Goal: Find specific page/section: Find specific page/section

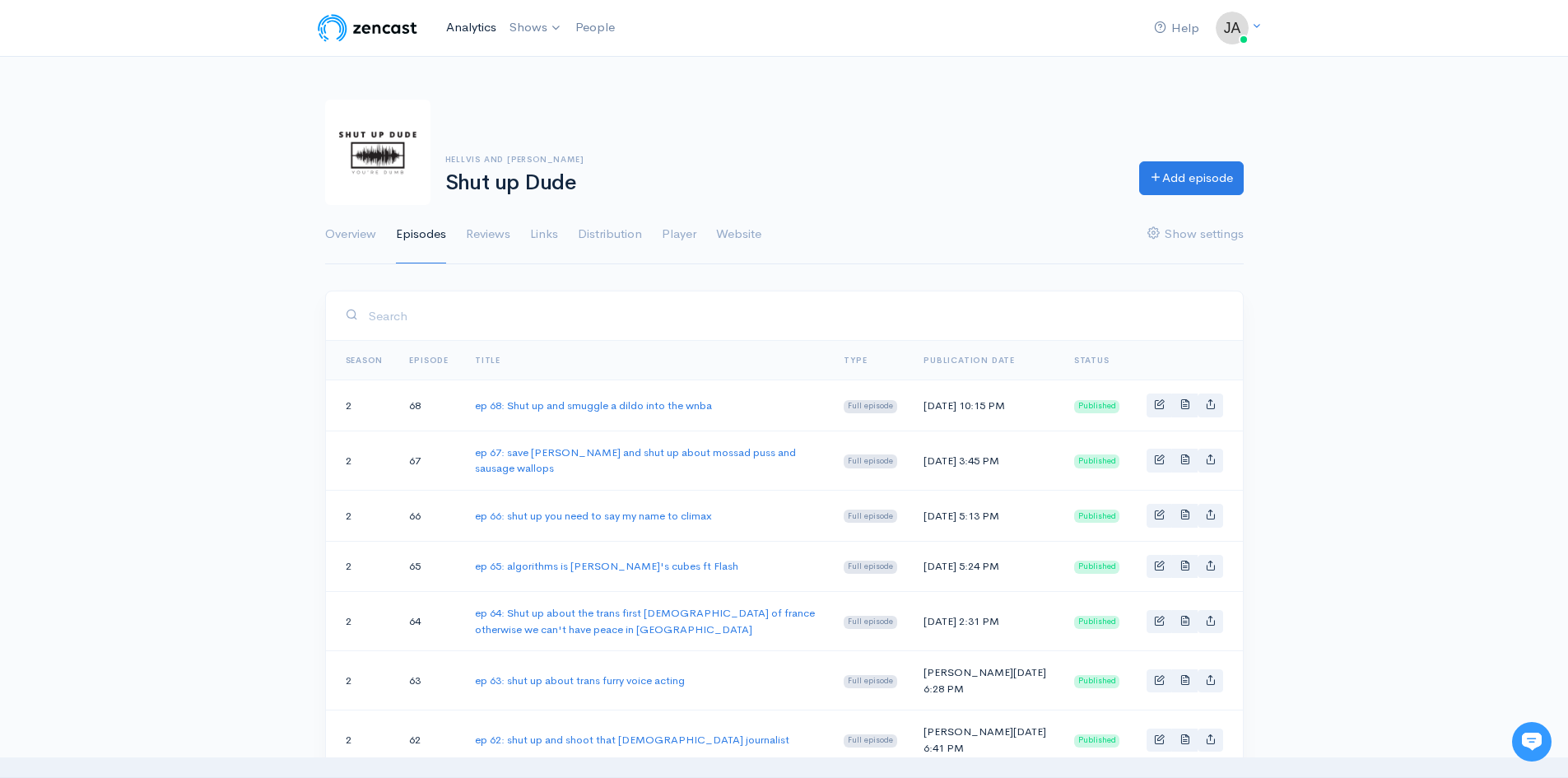
click at [475, 28] on link "Analytics" at bounding box center [470, 28] width 64 height 35
